Goal: Find specific page/section: Find specific page/section

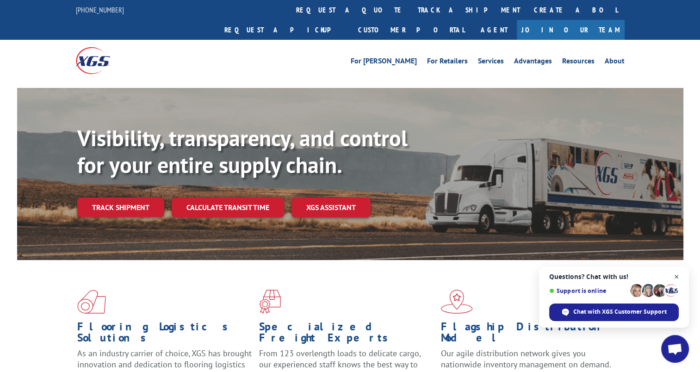
click at [679, 275] on span "Open chat" at bounding box center [676, 277] width 12 height 12
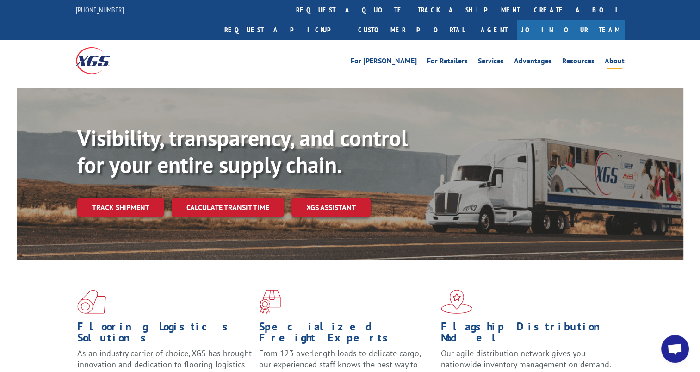
click at [607, 57] on link "About" at bounding box center [614, 62] width 20 height 10
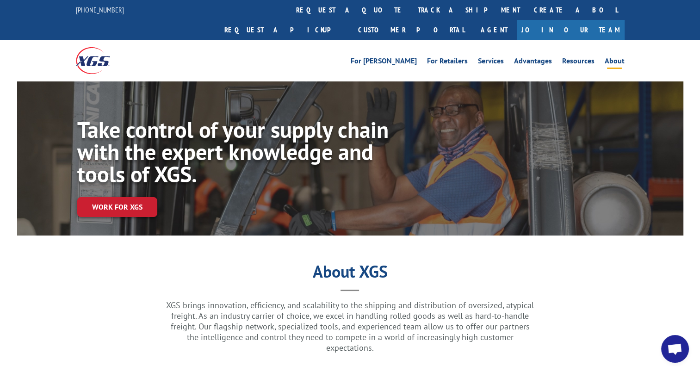
click at [614, 57] on link "About" at bounding box center [614, 62] width 20 height 10
click at [598, 20] on link "Join Our Team" at bounding box center [570, 30] width 108 height 20
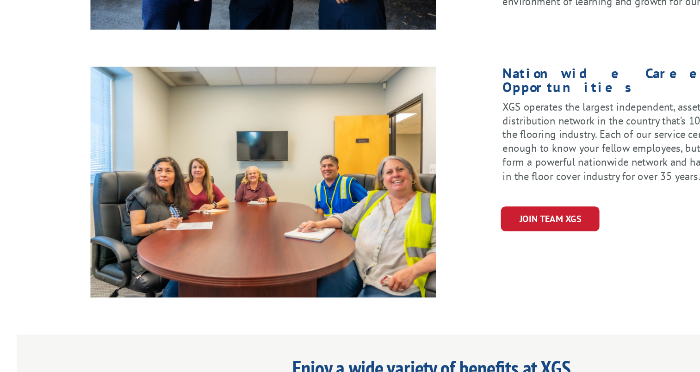
scroll to position [423, 0]
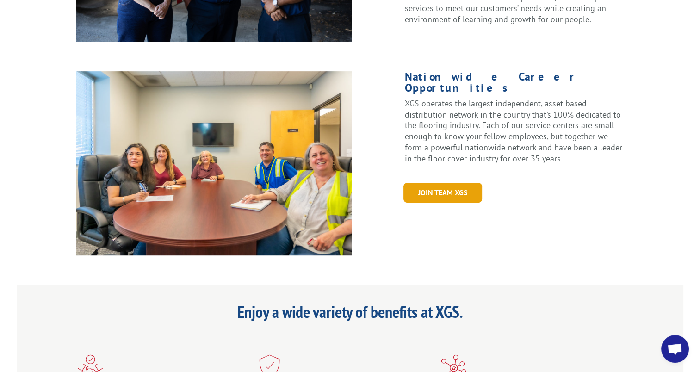
click at [424, 183] on link "Join Team XGS" at bounding box center [442, 193] width 79 height 20
